Goal: Check status

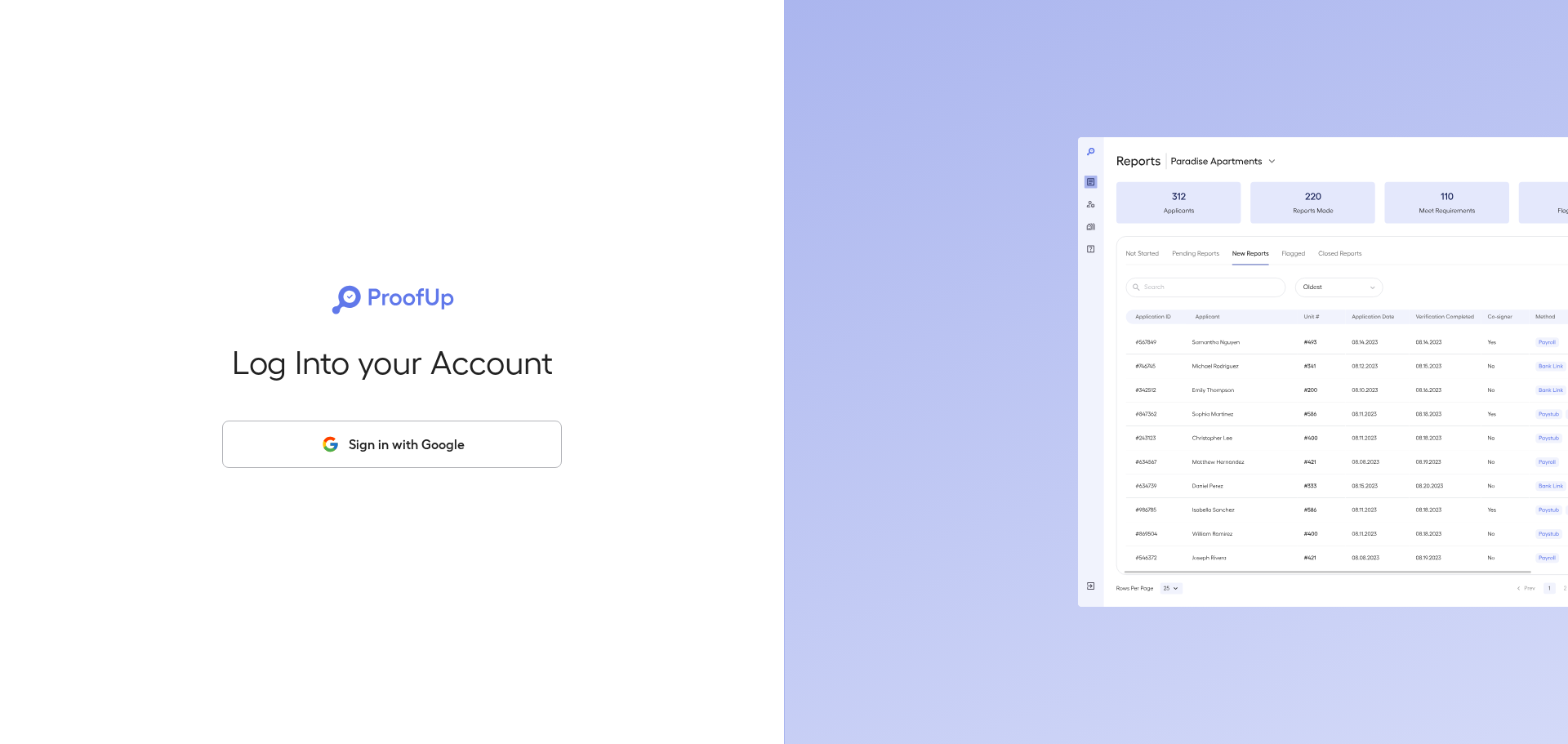
click at [327, 455] on button "Sign in with Google" at bounding box center [391, 443] width 339 height 47
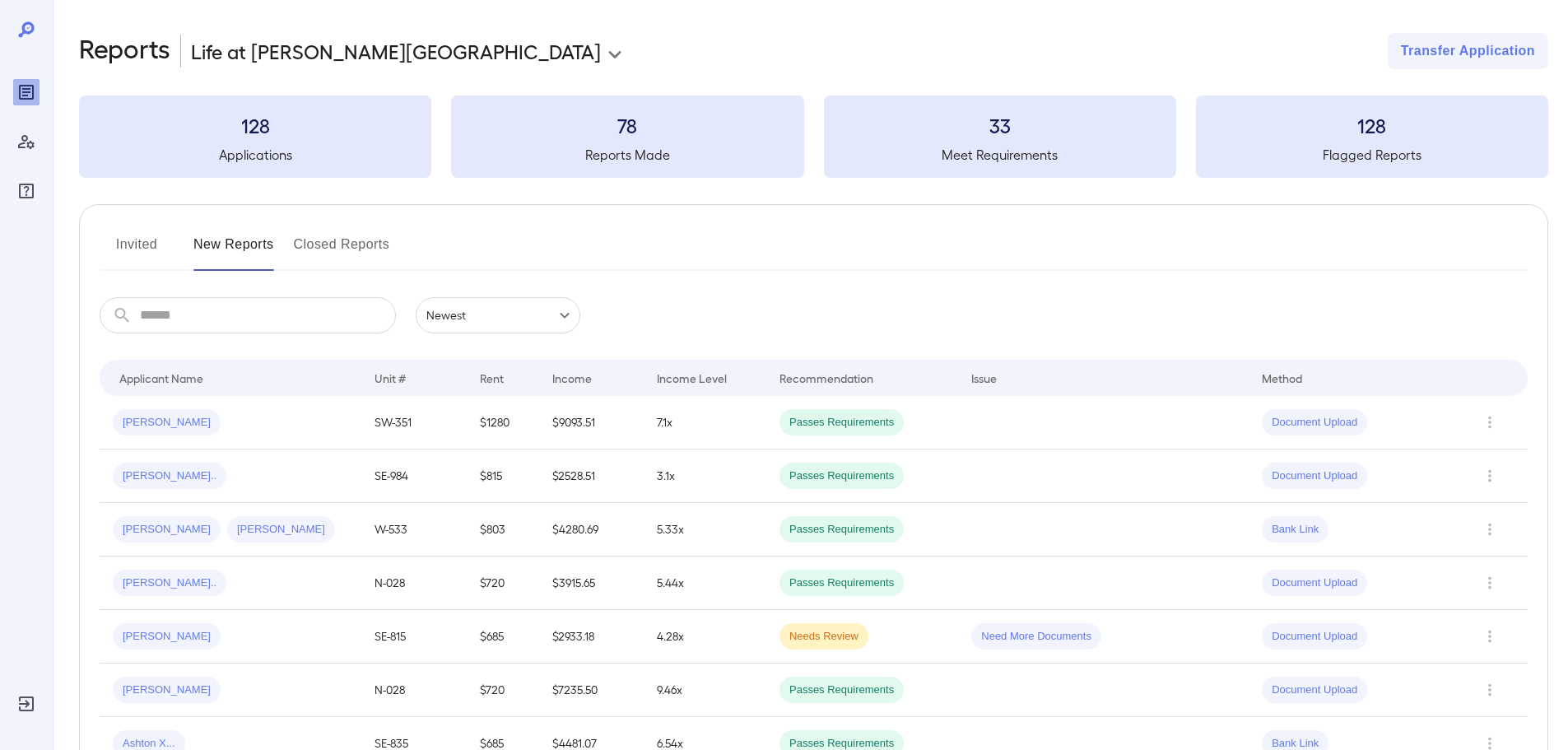
click at [192, 311] on input "text" at bounding box center [267, 315] width 256 height 36
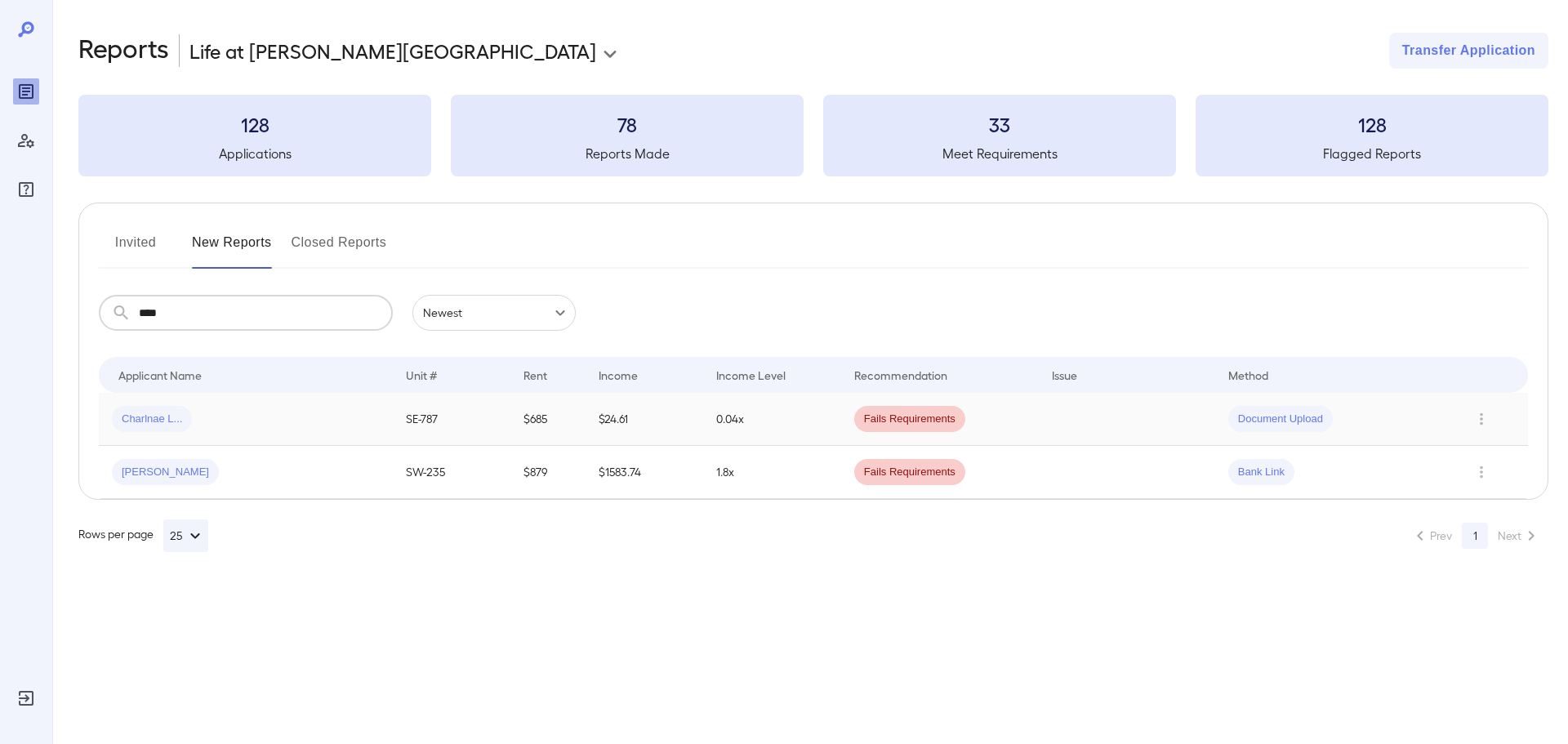
type input "****"
click at [214, 412] on div "Charlnae L..." at bounding box center [245, 418] width 268 height 26
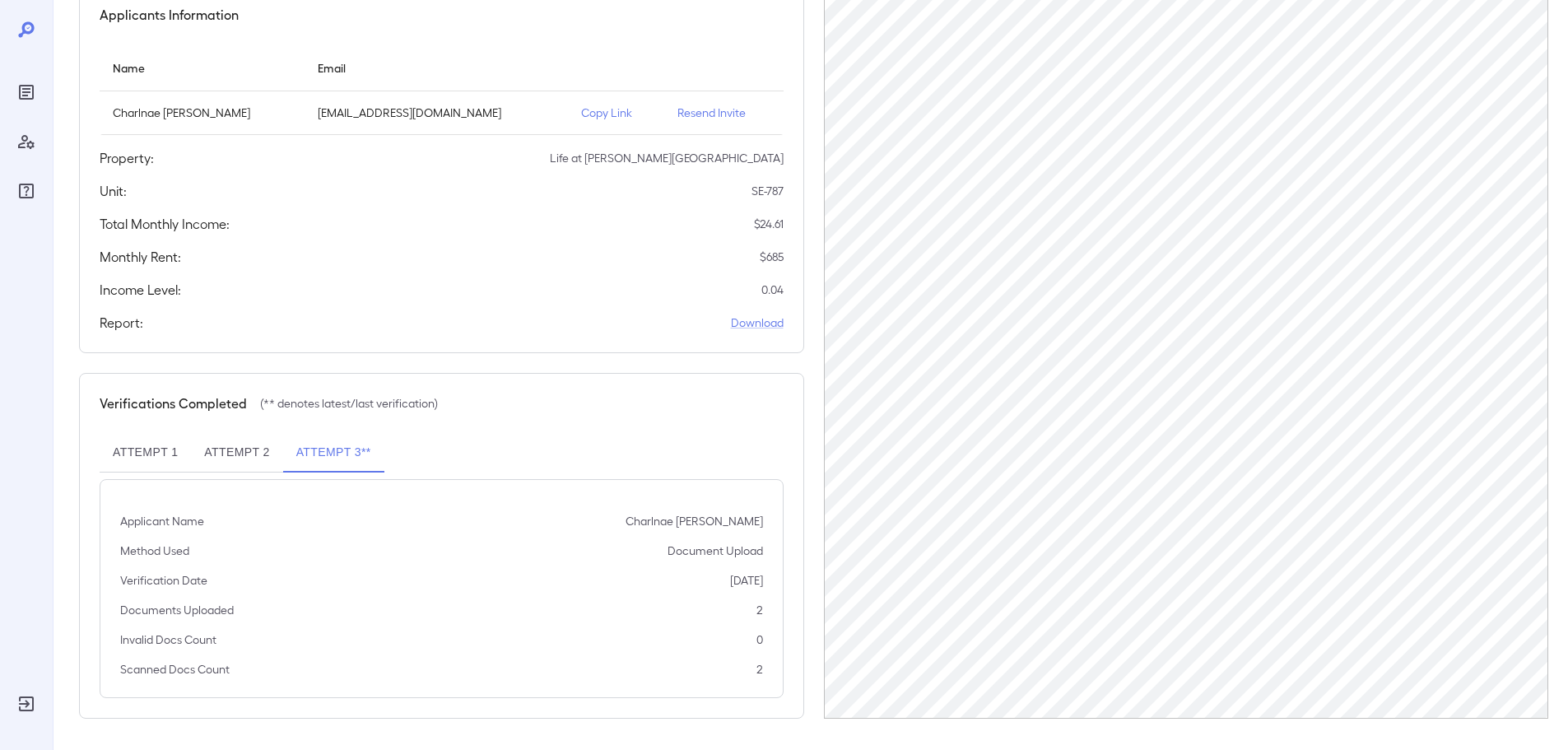
scroll to position [166, 0]
click at [221, 452] on button "Attempt 2" at bounding box center [236, 451] width 91 height 40
click at [171, 453] on button "Attempt 1" at bounding box center [145, 451] width 91 height 40
